Goal: Information Seeking & Learning: Learn about a topic

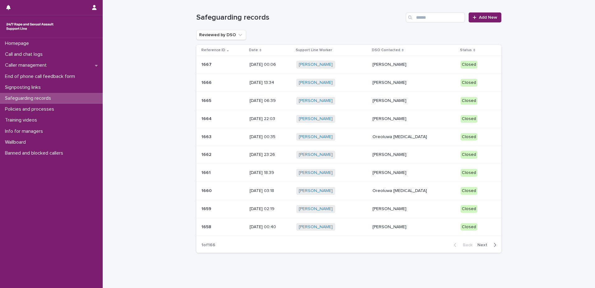
click at [403, 65] on p "[PERSON_NAME]" at bounding box center [414, 64] width 83 height 5
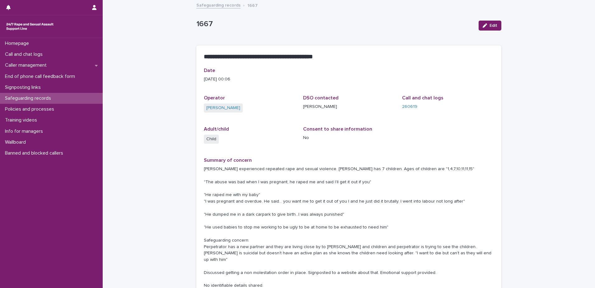
click at [215, 6] on link "Safeguarding records" at bounding box center [218, 4] width 44 height 7
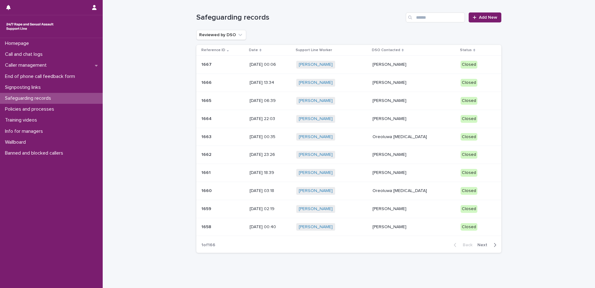
click at [400, 153] on p "[PERSON_NAME]" at bounding box center [414, 154] width 83 height 5
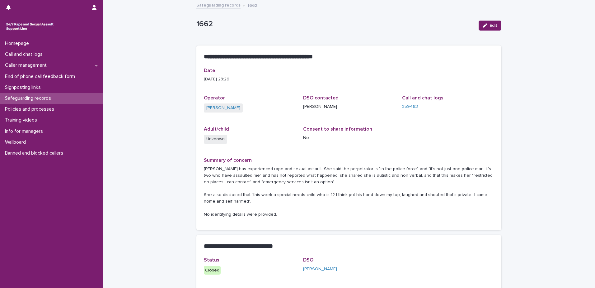
click at [219, 6] on link "Safeguarding records" at bounding box center [218, 4] width 44 height 7
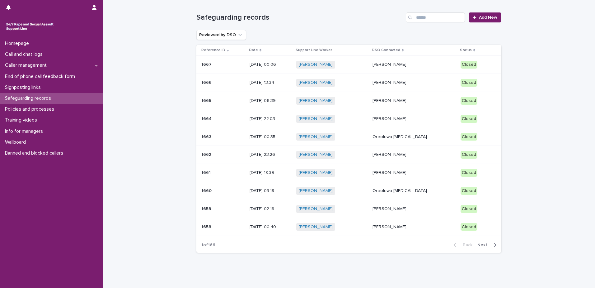
click at [406, 82] on p "[PERSON_NAME]" at bounding box center [414, 82] width 83 height 5
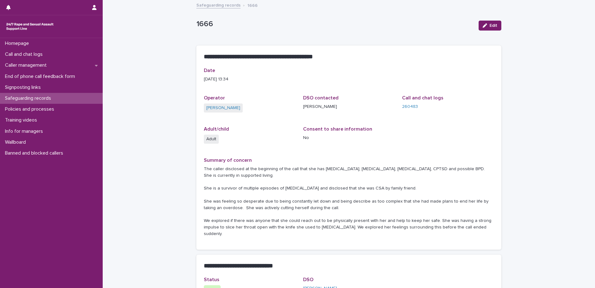
click at [218, 5] on link "Safeguarding records" at bounding box center [218, 4] width 44 height 7
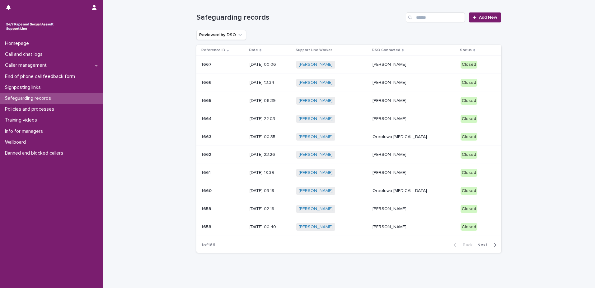
click at [405, 100] on p "[PERSON_NAME]" at bounding box center [414, 100] width 83 height 5
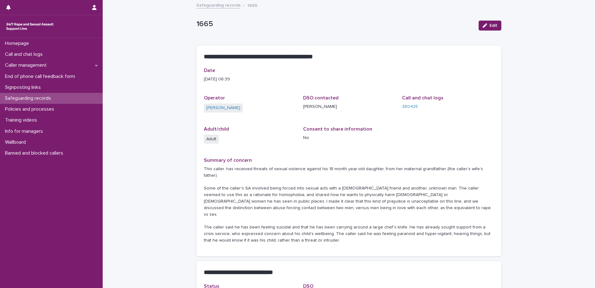
click at [224, 5] on link "Safeguarding records" at bounding box center [218, 4] width 44 height 7
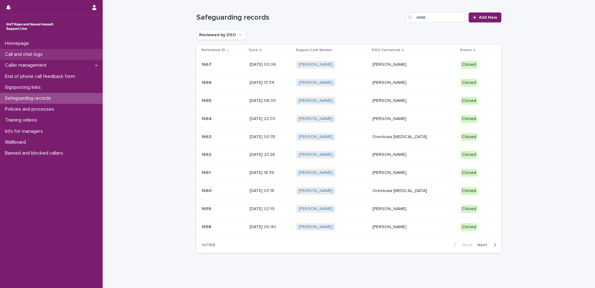
click at [28, 54] on p "Call and chat logs" at bounding box center [24, 54] width 45 height 6
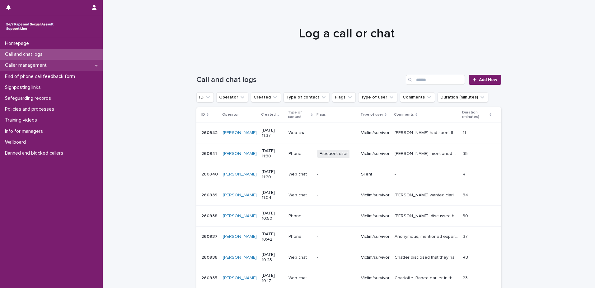
click at [33, 65] on p "Caller management" at bounding box center [26, 65] width 49 height 6
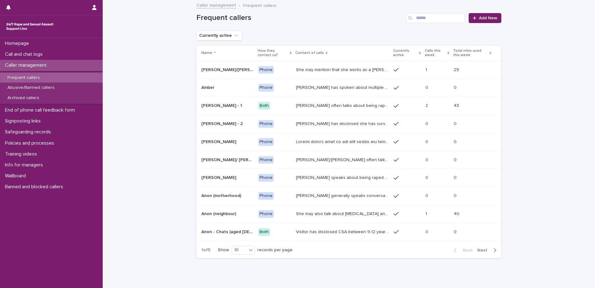
click at [348, 105] on p "[PERSON_NAME] often talks about being raped a night before or [DATE] or a month…" at bounding box center [343, 105] width 94 height 7
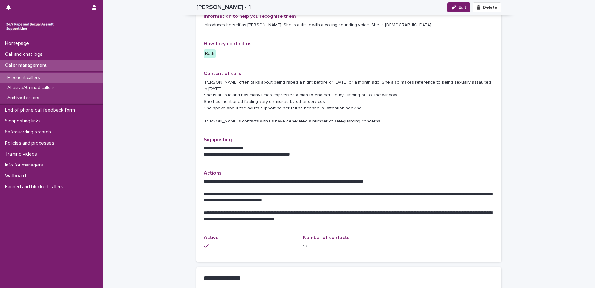
scroll to position [31, 0]
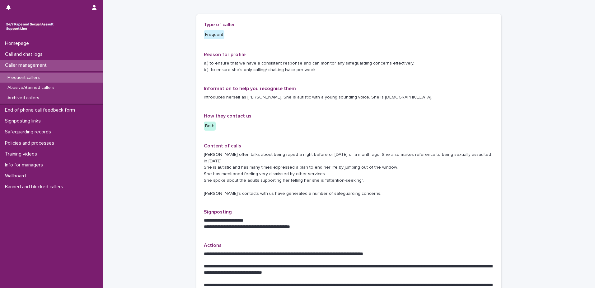
click at [37, 67] on p "Caller management" at bounding box center [26, 65] width 49 height 6
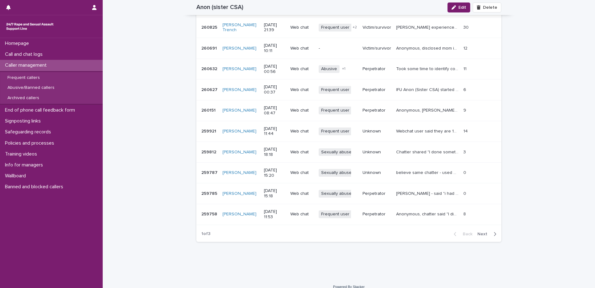
scroll to position [747, 0]
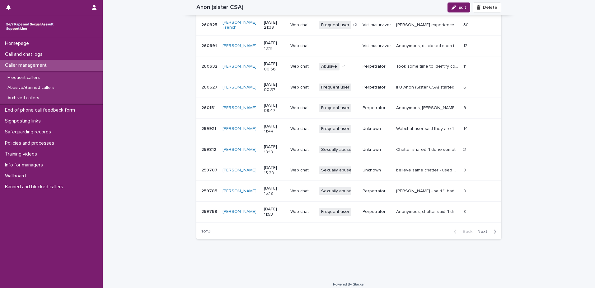
click at [481, 231] on span "Next" at bounding box center [485, 231] width 14 height 4
